Goal: Information Seeking & Learning: Learn about a topic

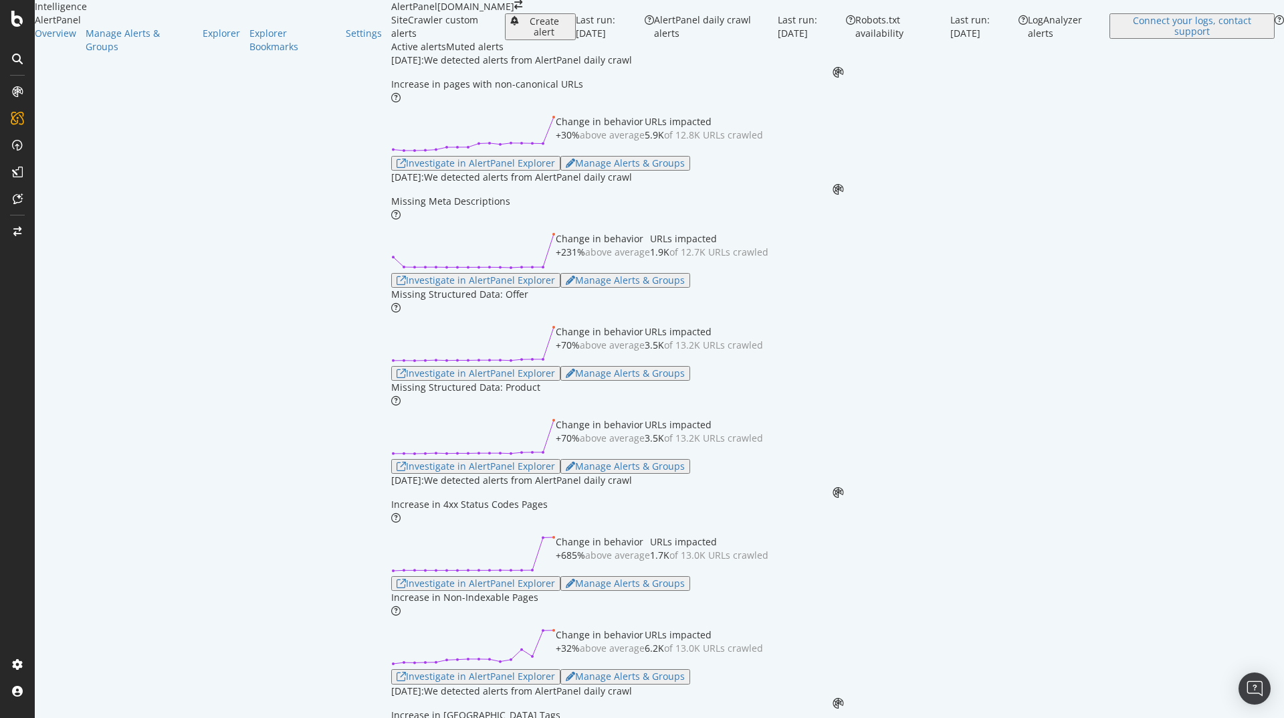
scroll to position [80, 0]
click at [397, 169] on div "Investigate in AlertPanel Explorer" at bounding box center [476, 163] width 159 height 11
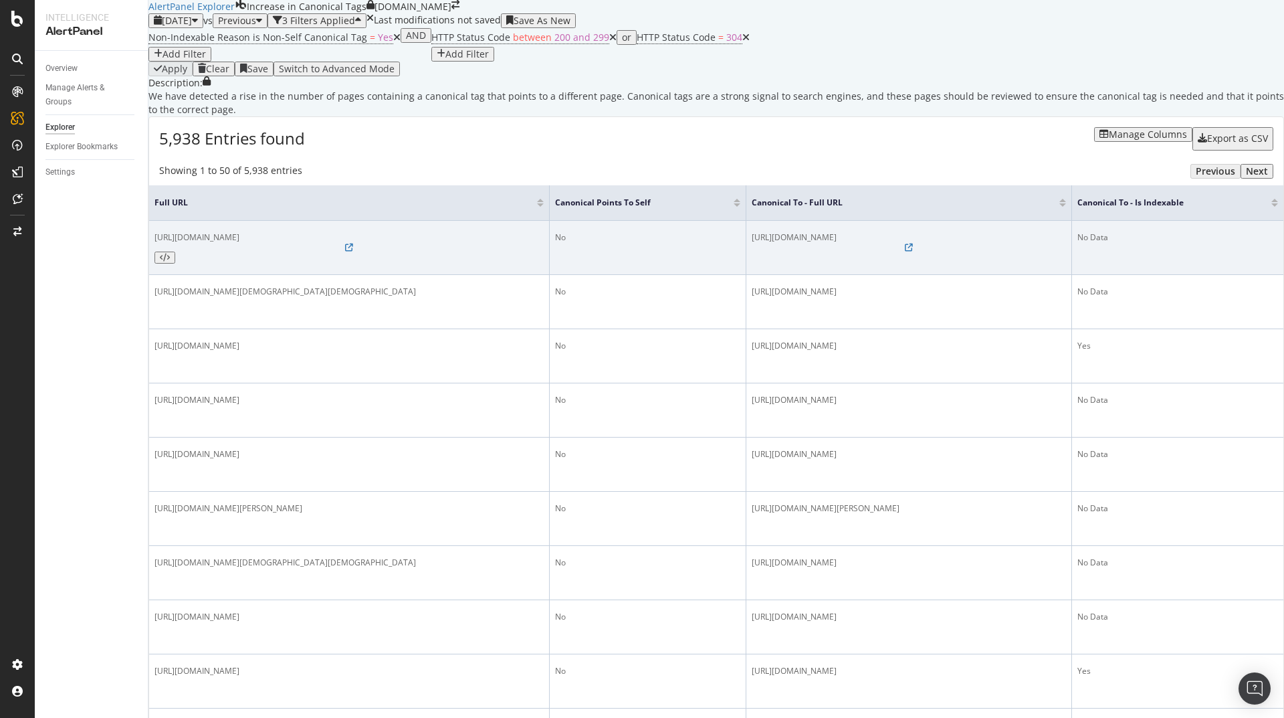
scroll to position [883, 0]
